Goal: Task Accomplishment & Management: Complete application form

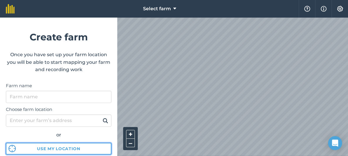
click at [86, 148] on button "Use my location" at bounding box center [59, 149] width 106 height 12
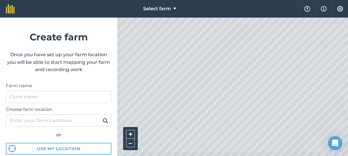
click at [174, 156] on html "Select farm Help Info Settings Create farm Once you have set up your farm locat…" at bounding box center [174, 78] width 348 height 156
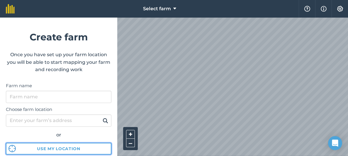
click at [68, 145] on button "Use my location" at bounding box center [59, 149] width 106 height 12
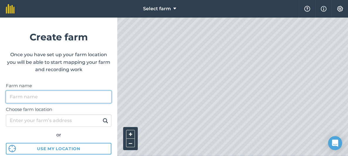
click at [39, 97] on input "Farm name" at bounding box center [59, 97] width 106 height 12
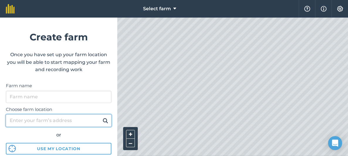
click at [36, 120] on div "Choose farm location or Use my location" at bounding box center [59, 129] width 106 height 52
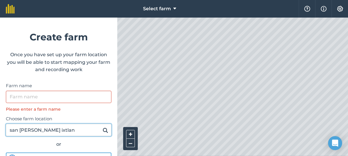
type input "san [PERSON_NAME] ixtlan"
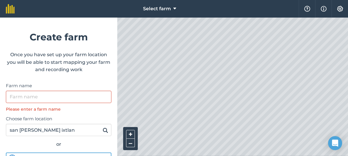
click at [105, 130] on img at bounding box center [106, 130] width 6 height 7
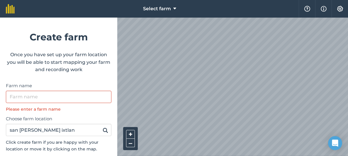
click at [76, 18] on div "Select farm Help Info Settings Create farm Once you have set up your farm locat…" at bounding box center [174, 9] width 348 height 18
